Goal: Find specific page/section: Find specific page/section

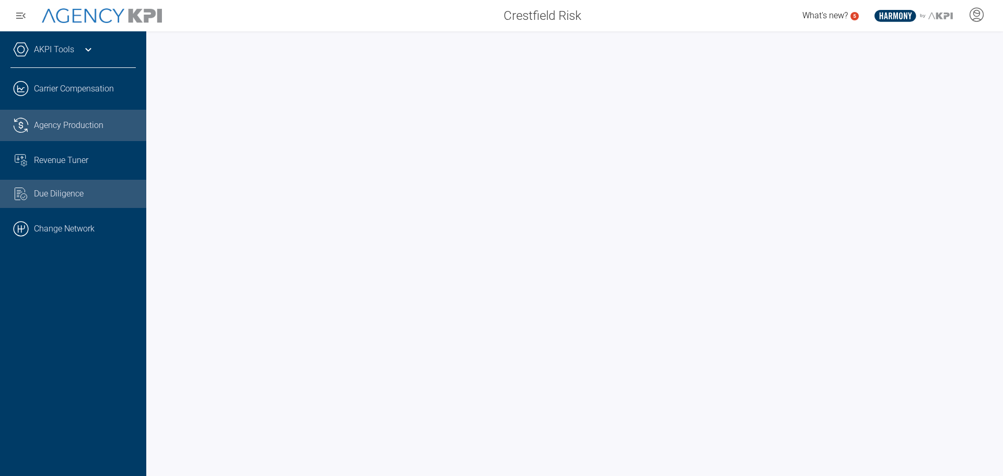
click at [55, 125] on span "Agency Production" at bounding box center [68, 125] width 69 height 13
click at [75, 130] on span "Agency Production" at bounding box center [68, 125] width 69 height 13
